Goal: Information Seeking & Learning: Check status

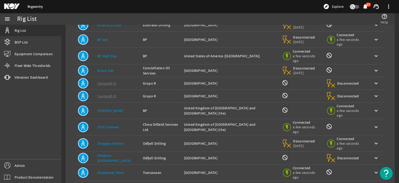
scroll to position [103, 0]
click at [175, 165] on td "Owner: Transocean" at bounding box center [161, 173] width 41 height 16
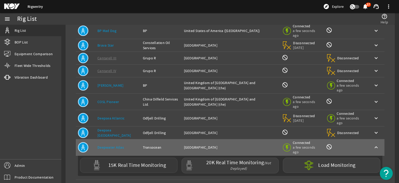
click at [158, 162] on label "15K Real Time Monitoring" at bounding box center [137, 164] width 58 height 5
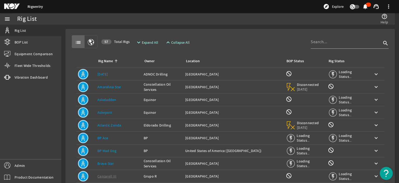
scroll to position [105, 0]
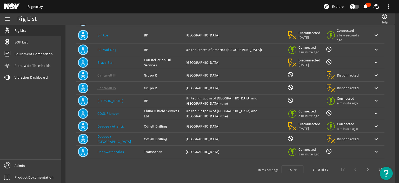
click at [125, 149] on div "Rig Name: Deepwater Atlas" at bounding box center [118, 151] width 42 height 5
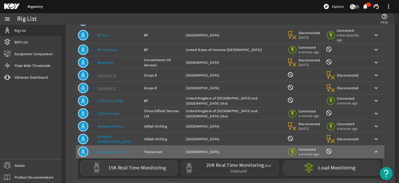
click at [201, 165] on label "20K Real Time Monitoring (Not Deployed)" at bounding box center [239, 167] width 76 height 11
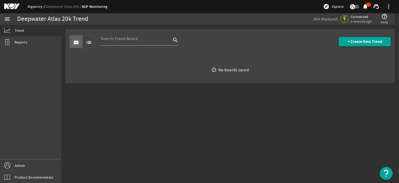
click at [35, 4] on link "Rigsentry" at bounding box center [37, 6] width 18 height 5
